Goal: Task Accomplishment & Management: Manage account settings

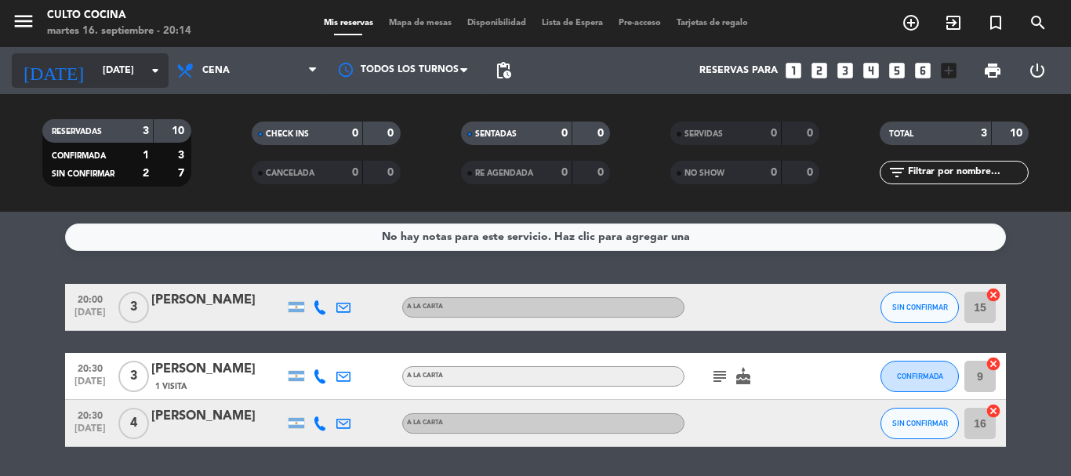
click at [118, 67] on input "[DATE]" at bounding box center [161, 70] width 132 height 27
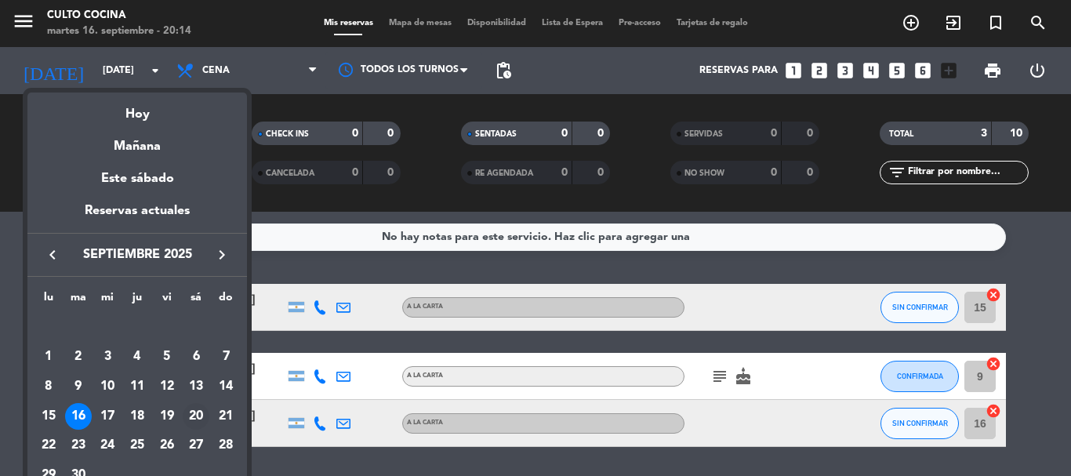
click at [192, 413] on div "20" at bounding box center [196, 416] width 27 height 27
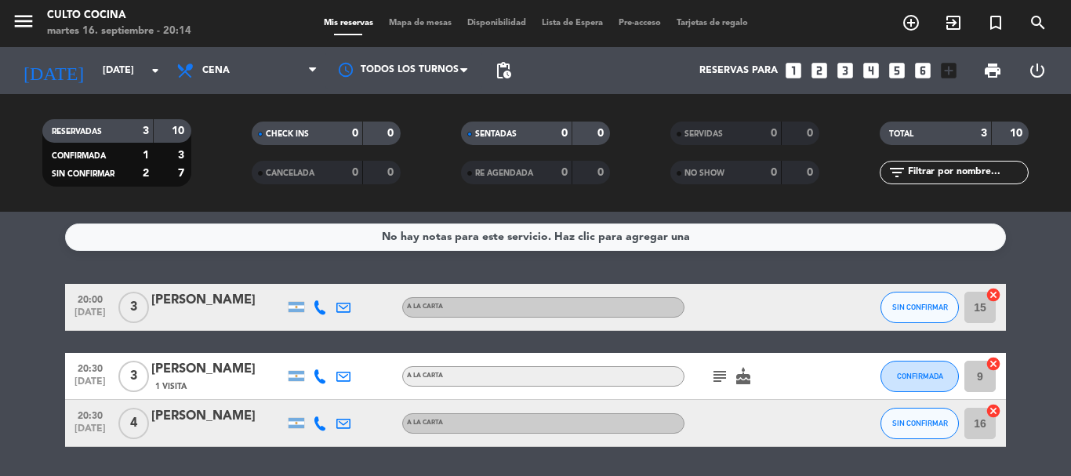
type input "[DATE]"
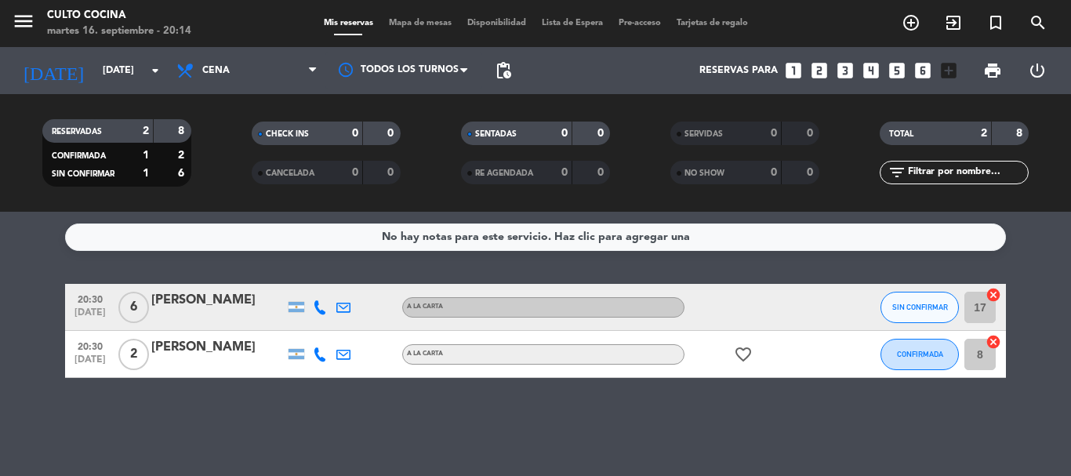
click at [210, 305] on div "[PERSON_NAME]" at bounding box center [217, 300] width 133 height 20
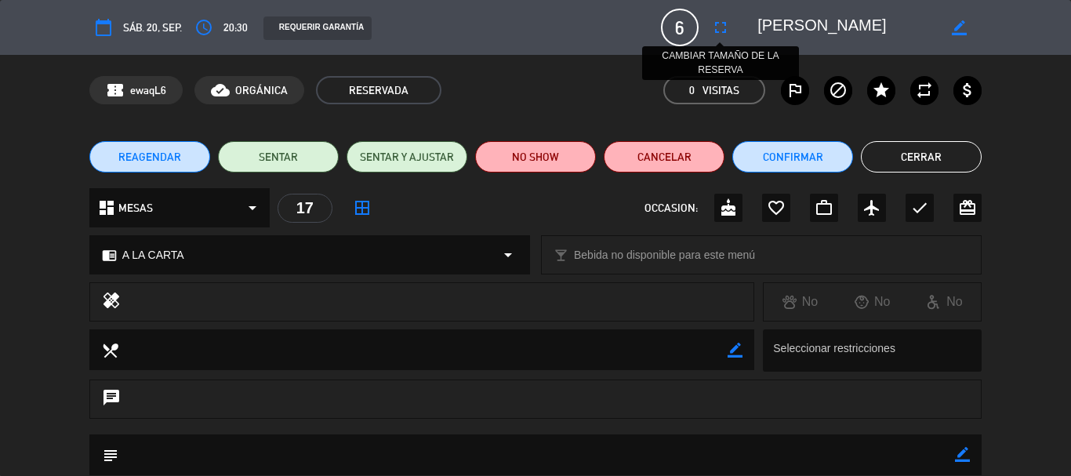
click at [722, 34] on icon "fullscreen" at bounding box center [720, 27] width 19 height 19
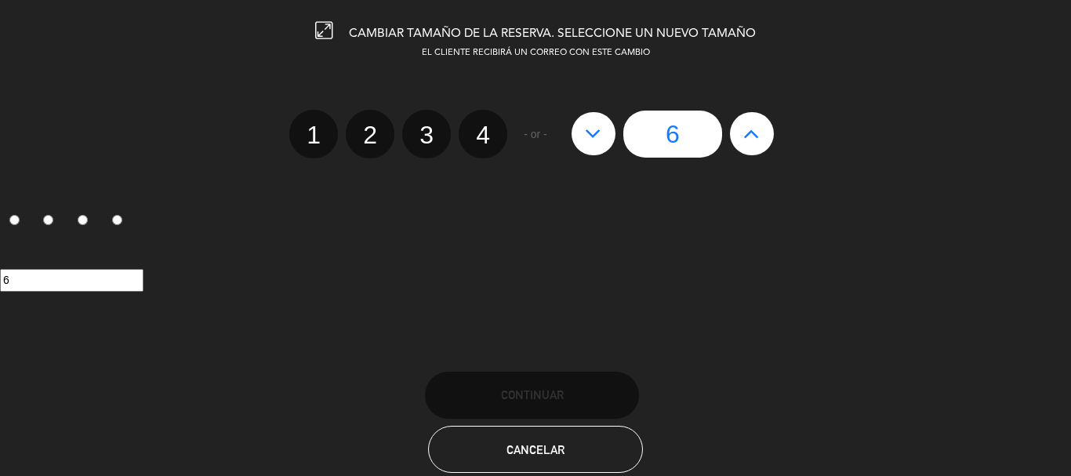
click at [745, 136] on icon at bounding box center [751, 133] width 16 height 25
type input "7"
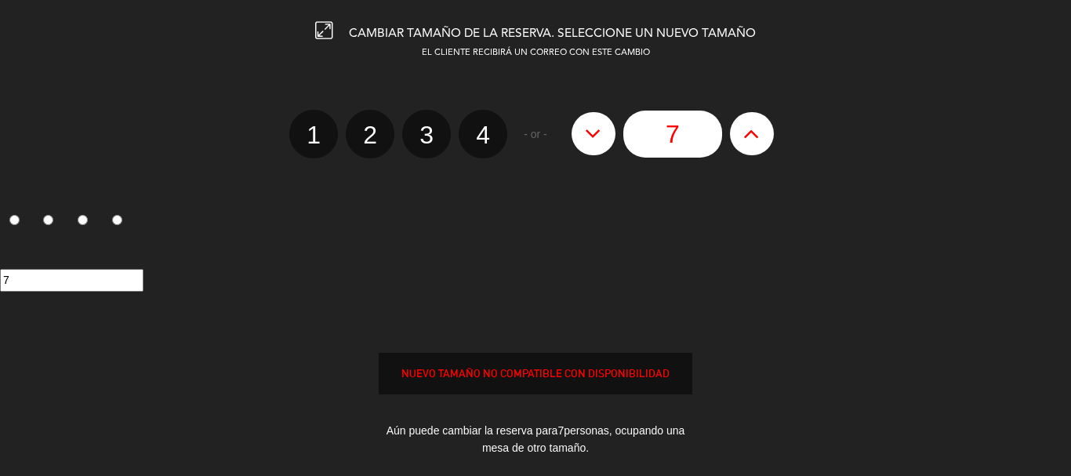
click at [745, 136] on edit-booking-info-modal "CAMBIAR TAMAÑO DE LA RESERVA. SELECCIONE UN NUEVO TAMAÑO EL CLIENTE RECIBIRÁ UN…" at bounding box center [535, 238] width 1071 height 476
click at [745, 136] on icon at bounding box center [751, 133] width 16 height 25
type input "8"
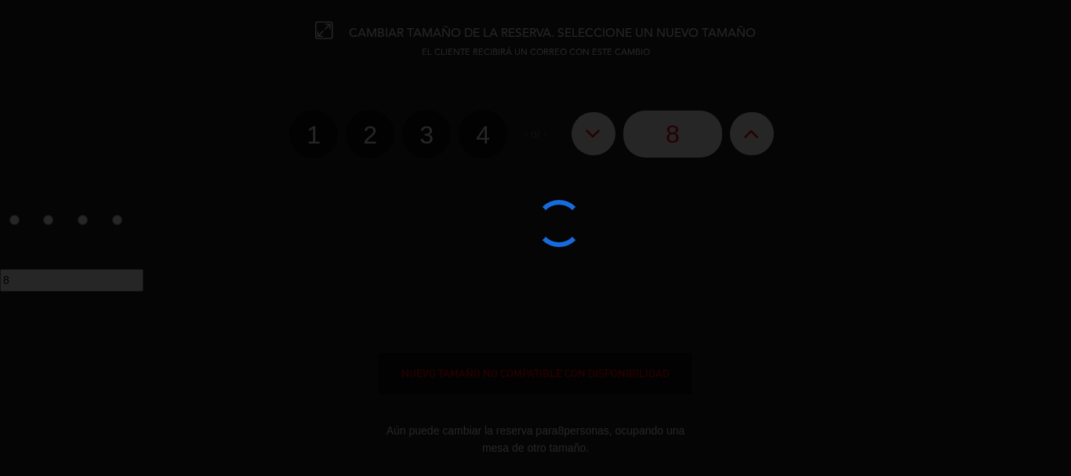
click at [745, 136] on div at bounding box center [535, 238] width 1071 height 476
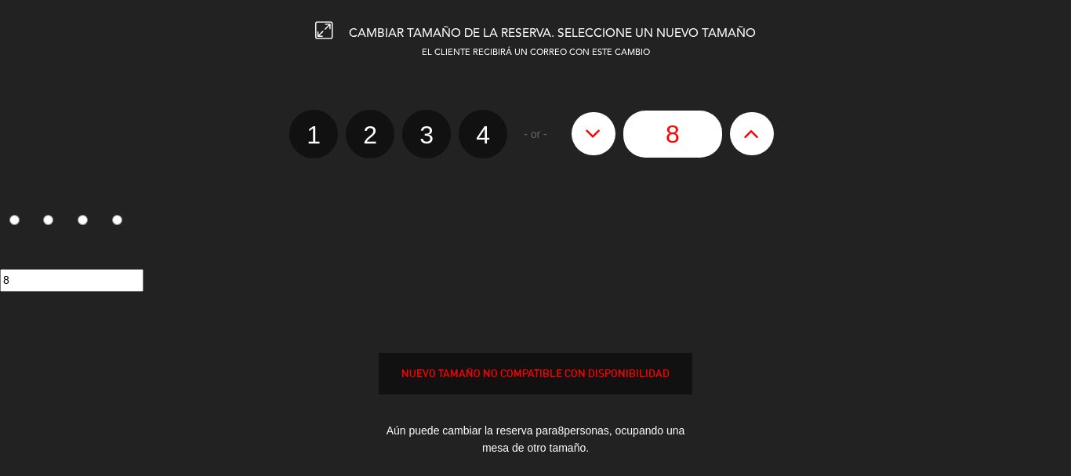
click at [745, 136] on icon at bounding box center [751, 133] width 16 height 25
type input "9"
click at [745, 136] on icon at bounding box center [751, 133] width 16 height 25
type input "10"
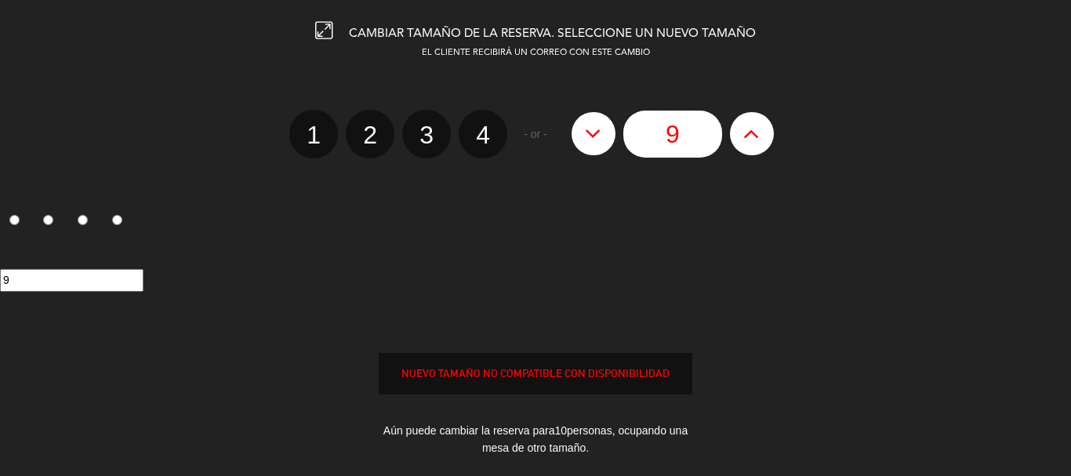
type input "10"
click at [745, 136] on icon at bounding box center [751, 133] width 16 height 25
type input "11"
click at [434, 311] on div "11" at bounding box center [535, 281] width 1071 height 82
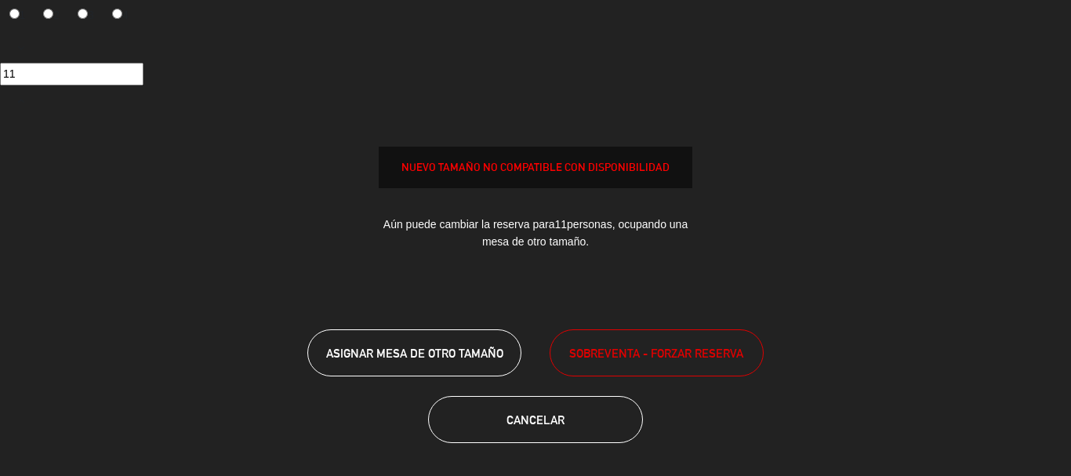
scroll to position [207, 0]
click at [589, 346] on span "SOBREVENTA - FORZAR RESERVA" at bounding box center [656, 352] width 174 height 18
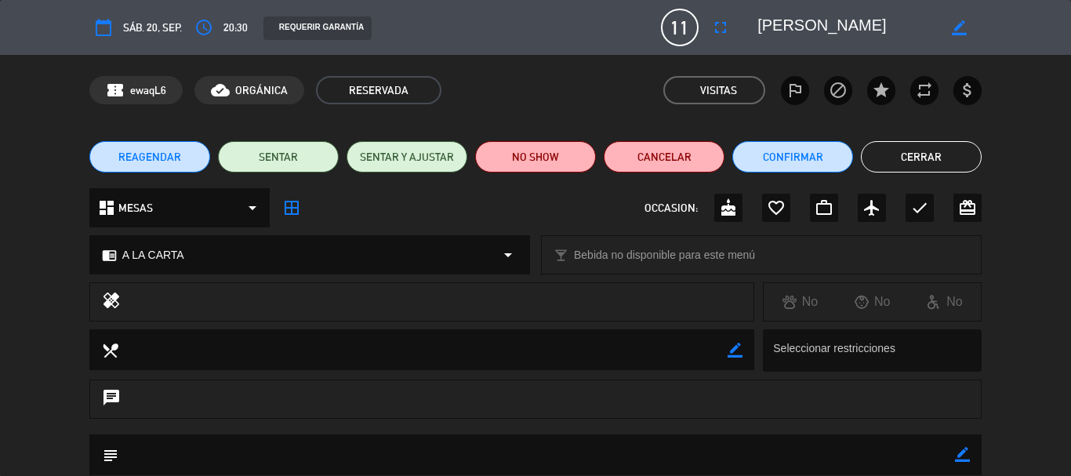
click at [329, 27] on div "REQUERIR GARANTÍA" at bounding box center [317, 28] width 108 height 24
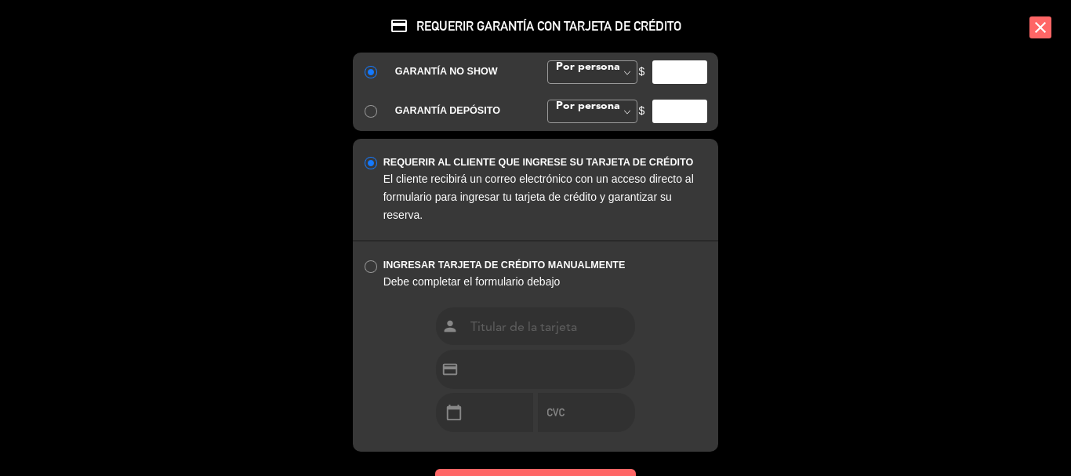
click at [666, 71] on input "number" at bounding box center [679, 72] width 55 height 24
type input "30000"
click at [366, 330] on div "person credit_card calendar_today" at bounding box center [535, 378] width 365 height 145
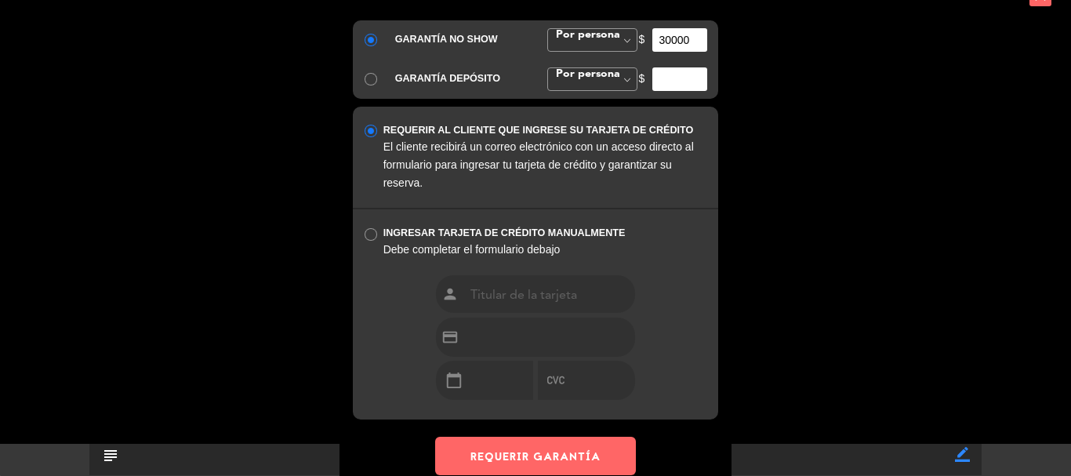
scroll to position [62, 0]
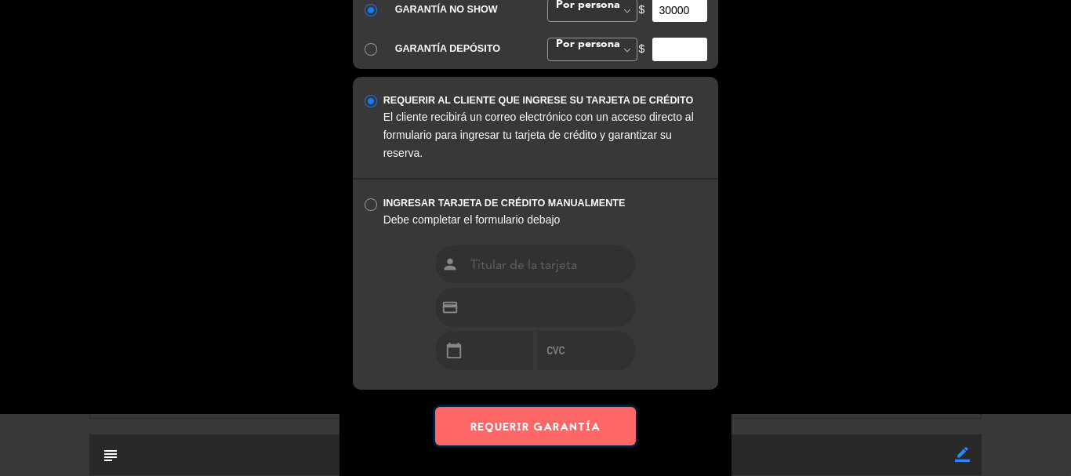
click at [528, 427] on button "REQUERIR GARANTÍA" at bounding box center [535, 426] width 201 height 38
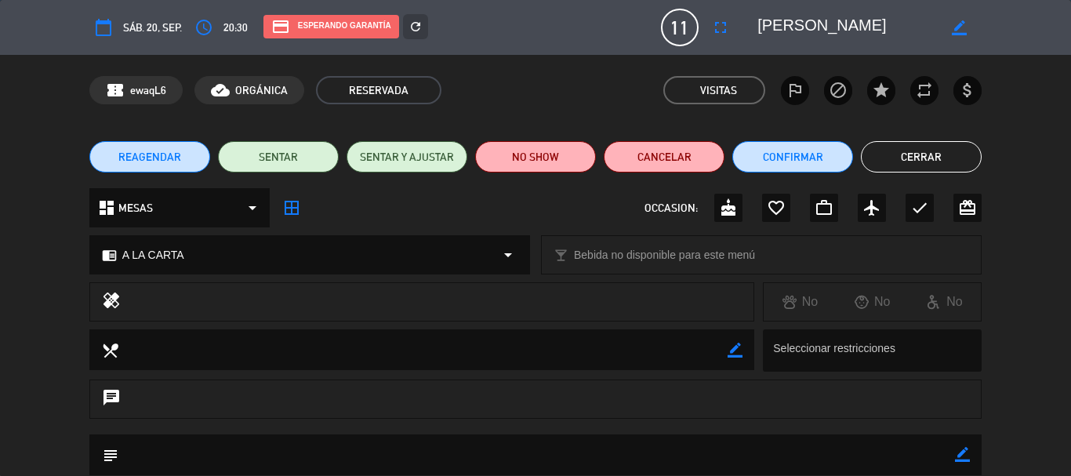
scroll to position [0, 0]
click at [900, 149] on button "Cerrar" at bounding box center [921, 156] width 121 height 31
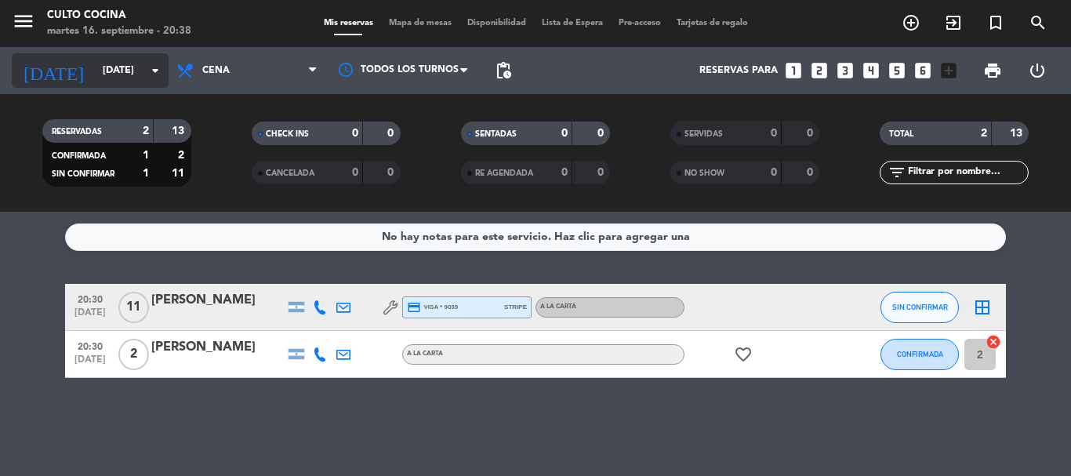
click at [99, 85] on div "[DATE] [DATE] arrow_drop_down" at bounding box center [90, 70] width 157 height 34
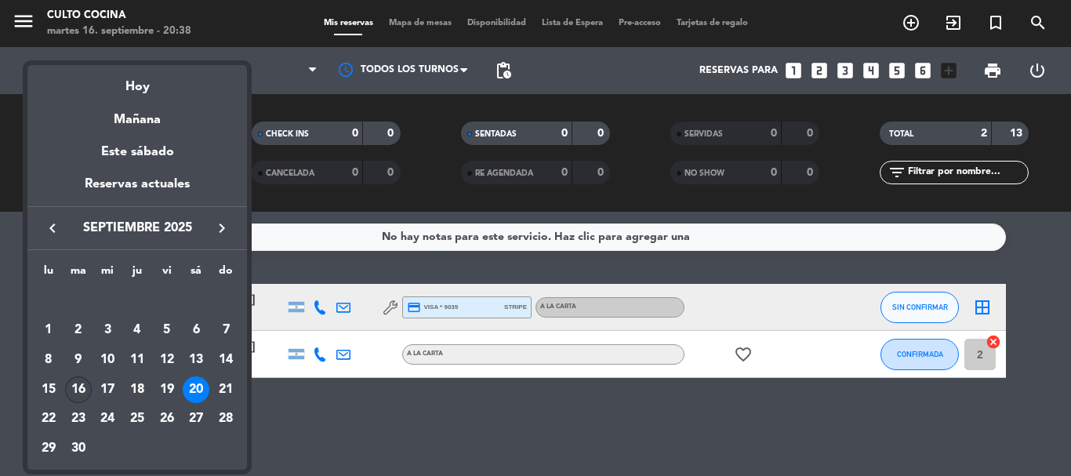
click at [71, 383] on div "16" at bounding box center [78, 389] width 27 height 27
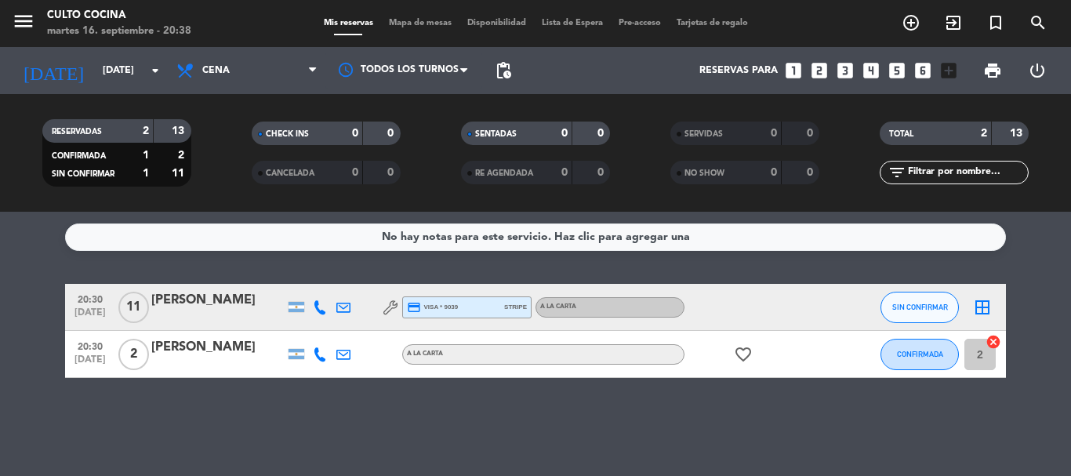
type input "[DATE]"
